Goal: Check status: Check status

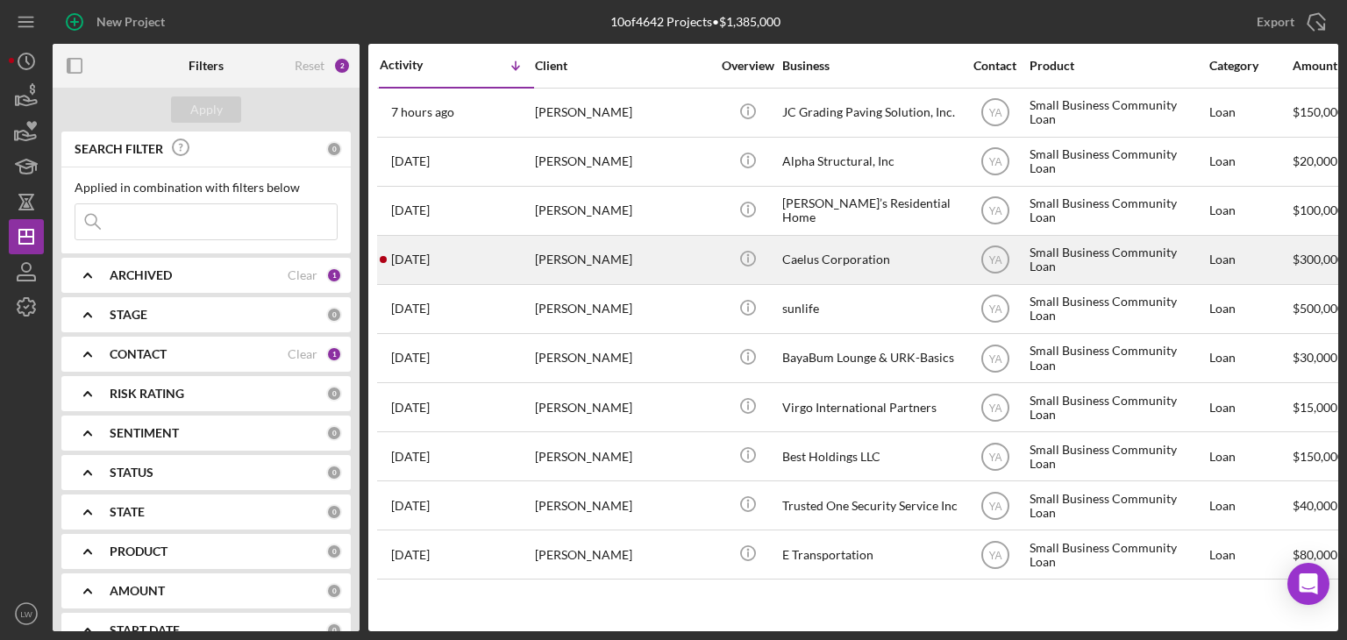
click at [554, 257] on div "[PERSON_NAME]" at bounding box center [622, 260] width 175 height 46
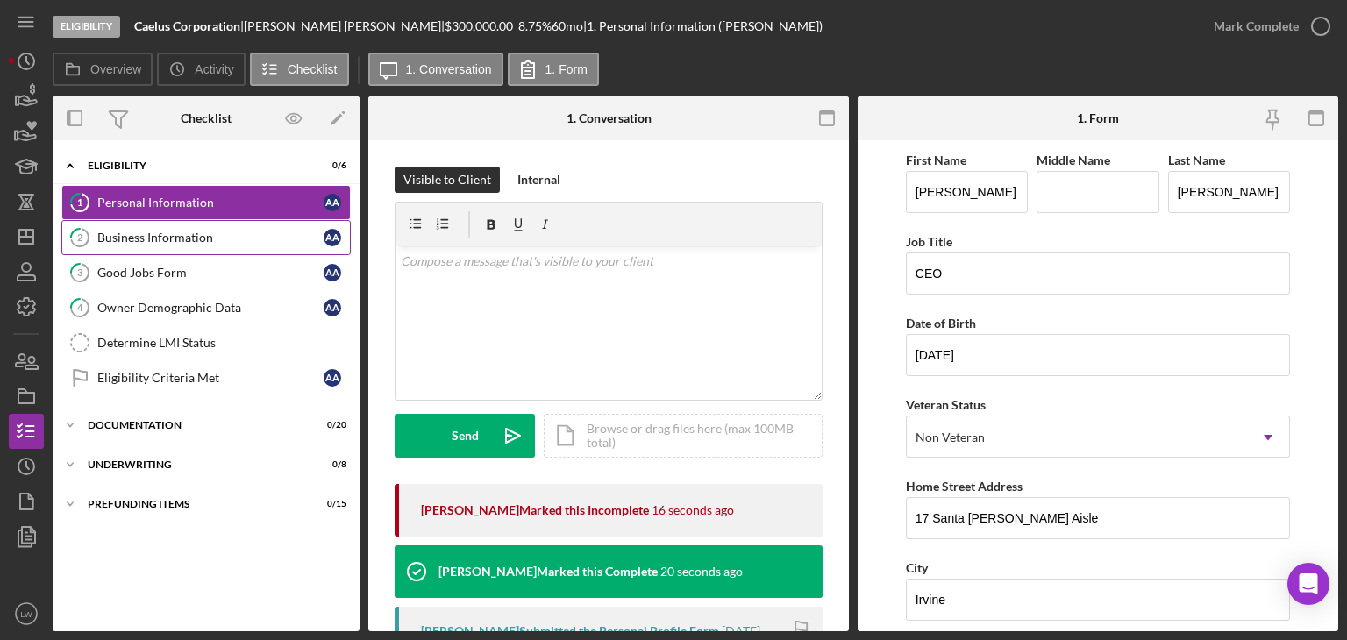
click at [149, 228] on link "2 Business Information A A" at bounding box center [205, 237] width 289 height 35
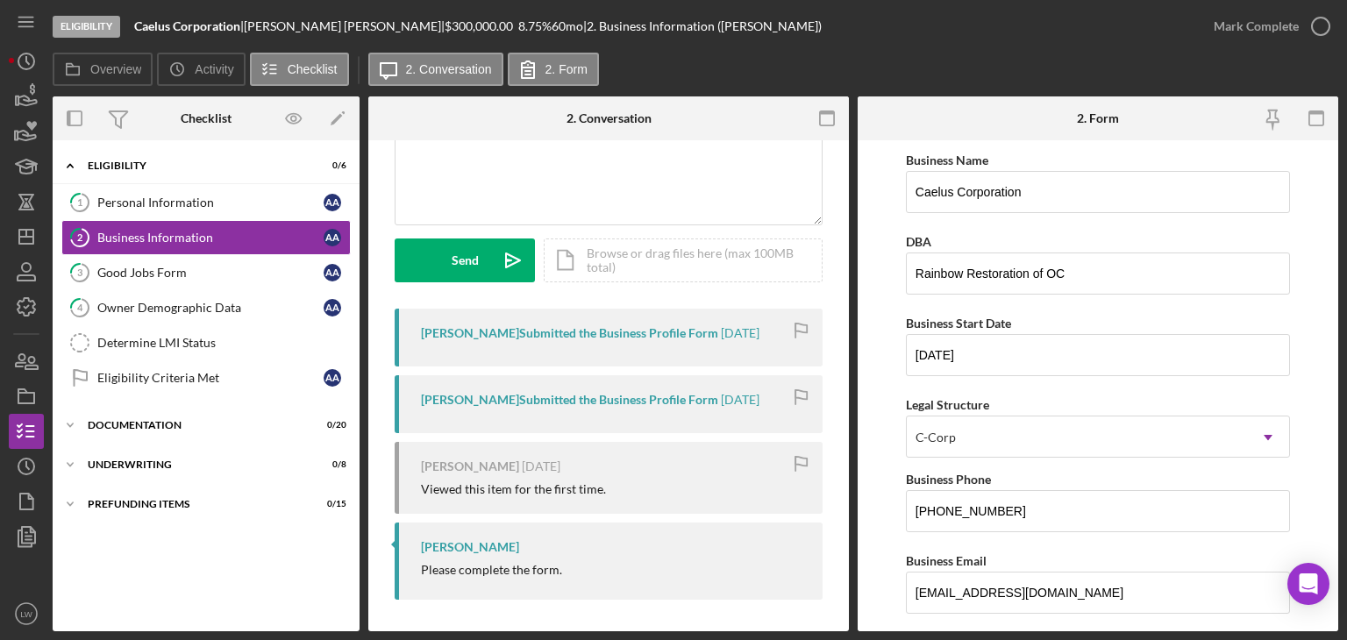
scroll to position [178, 0]
click at [642, 334] on div "[PERSON_NAME] Submitted the Business Profile Form" at bounding box center [569, 331] width 297 height 14
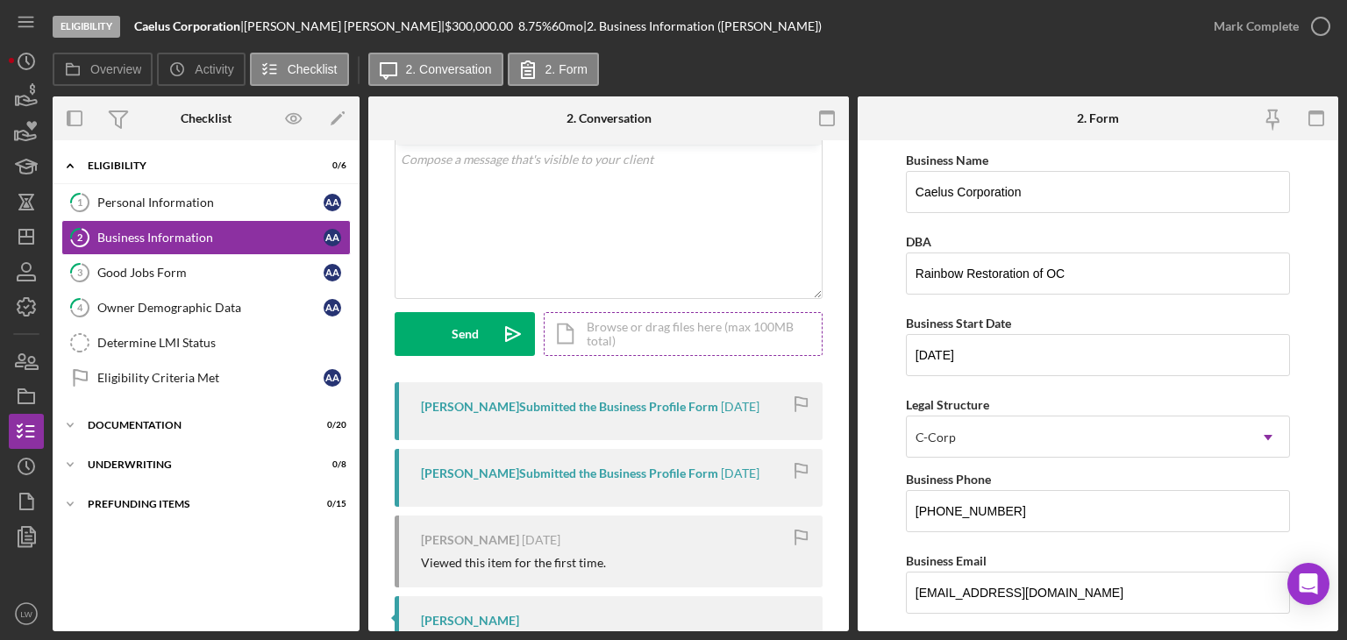
scroll to position [0, 0]
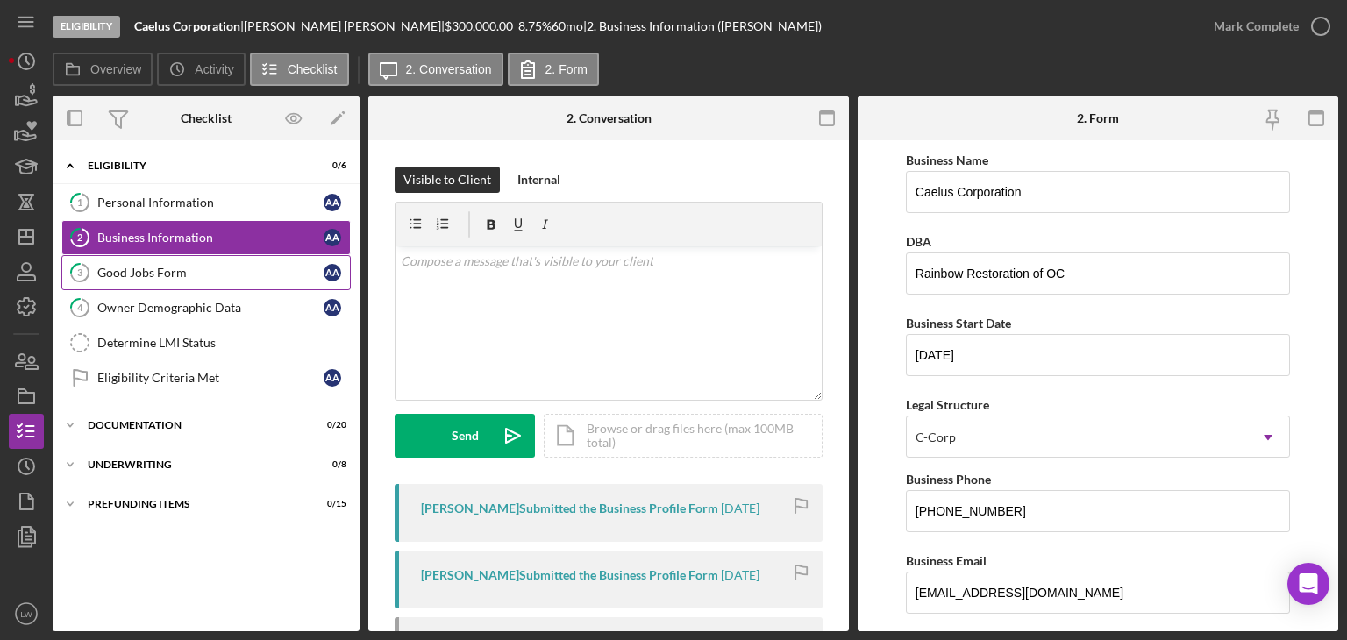
click at [140, 274] on div "Good Jobs Form" at bounding box center [210, 273] width 226 height 14
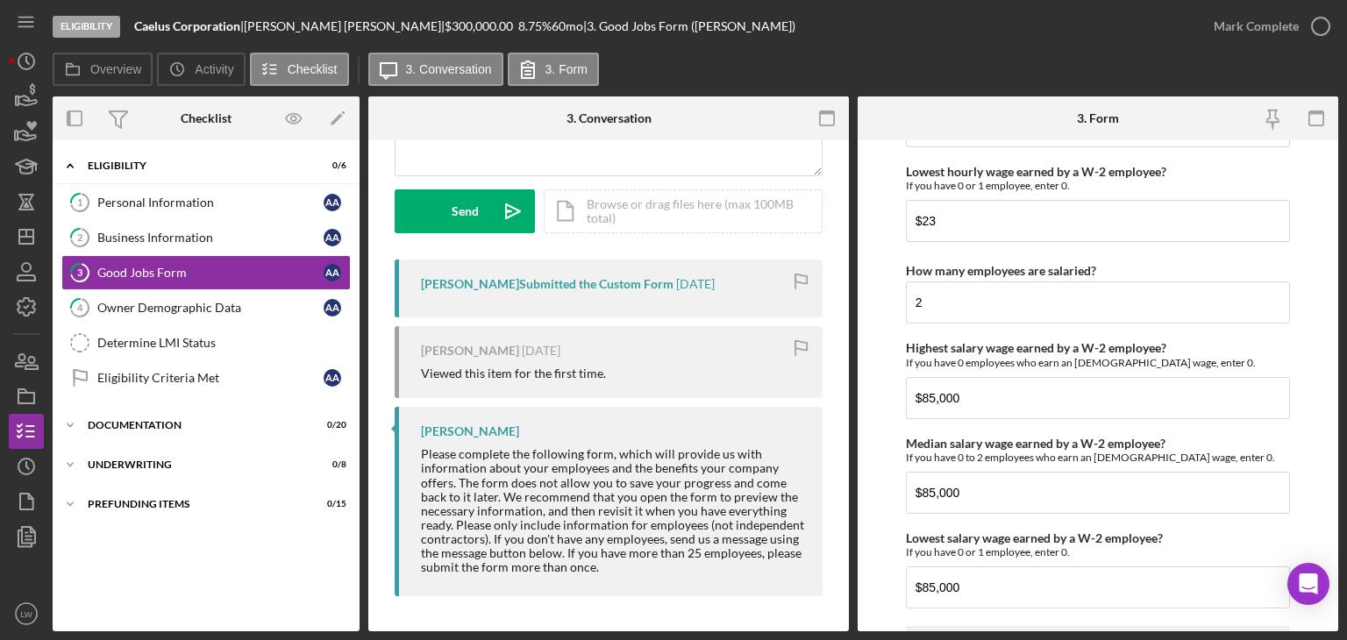
scroll to position [3692, 0]
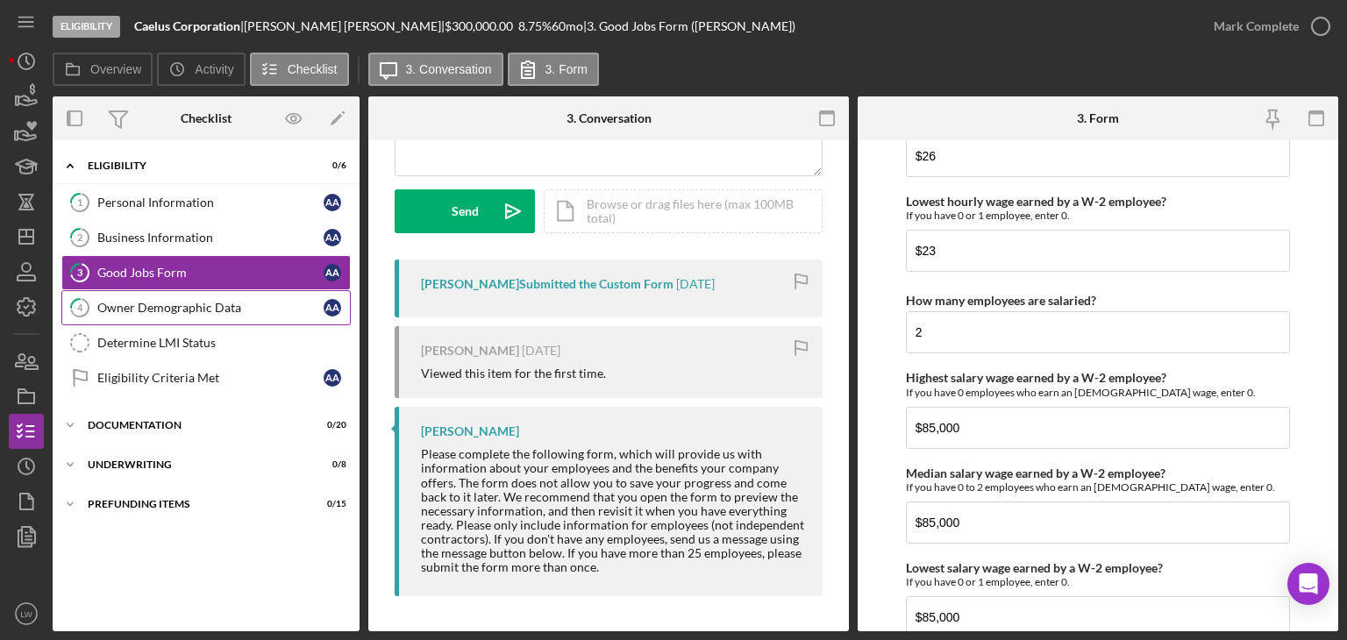
click at [203, 310] on div "Owner Demographic Data" at bounding box center [210, 308] width 226 height 14
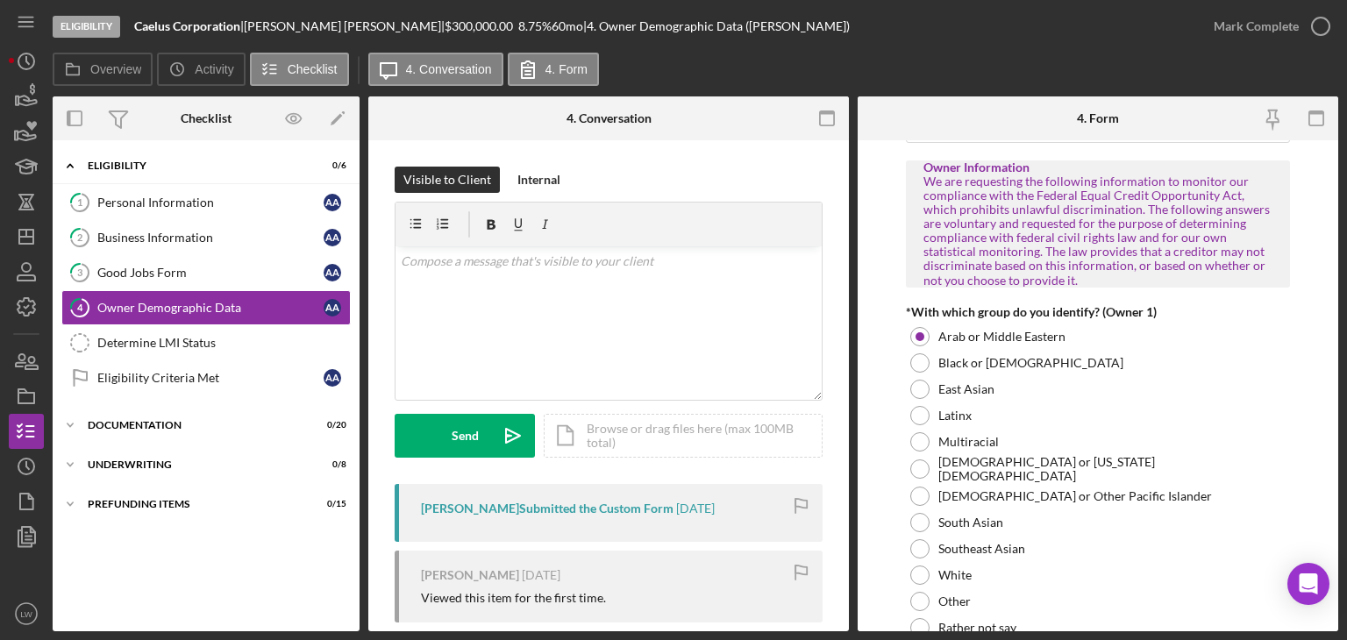
scroll to position [1403, 0]
